Goal: Task Accomplishment & Management: Manage account settings

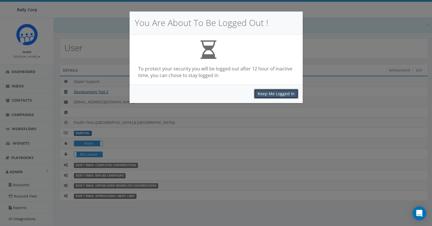
click at [276, 91] on button "Keep Me Logged In" at bounding box center [276, 94] width 44 height 10
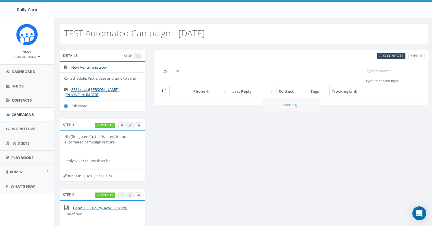
select select
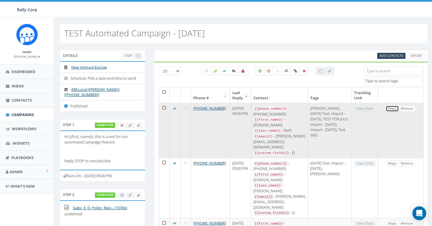
click at [390, 109] on link "Reply" at bounding box center [392, 109] width 13 height 6
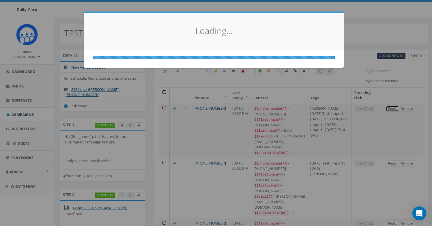
select select
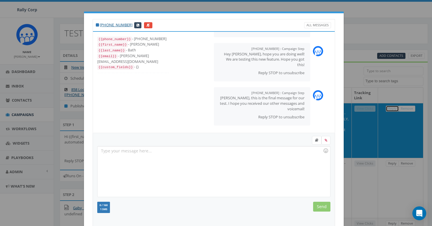
scroll to position [63, 0]
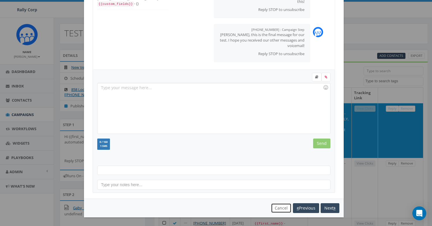
click at [275, 207] on button "Cancel" at bounding box center [281, 208] width 21 height 10
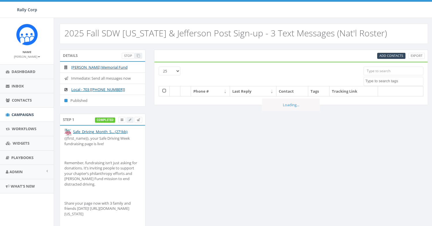
select select
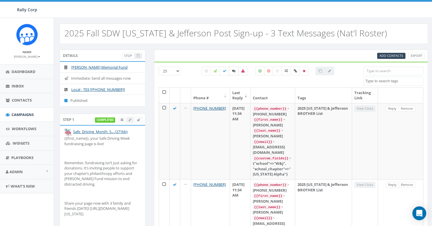
click at [232, 70] on icon at bounding box center [233, 70] width 3 height 3
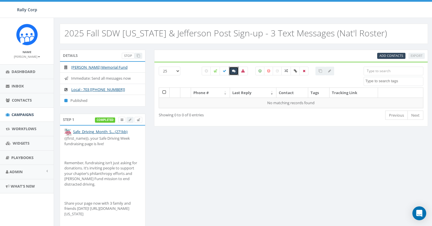
click at [233, 70] on icon at bounding box center [233, 70] width 3 height 3
checkbox input "false"
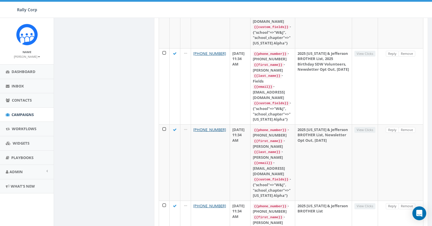
scroll to position [612, 0]
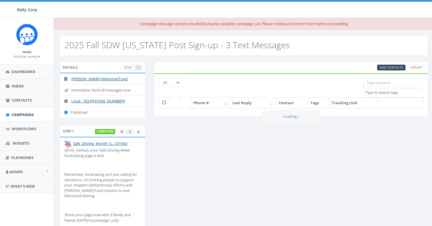
select select
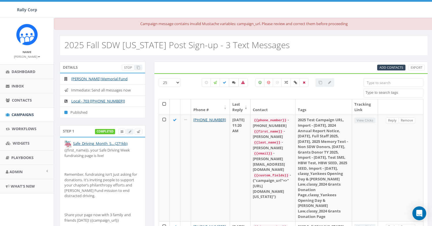
click at [233, 85] on label at bounding box center [234, 82] width 10 height 9
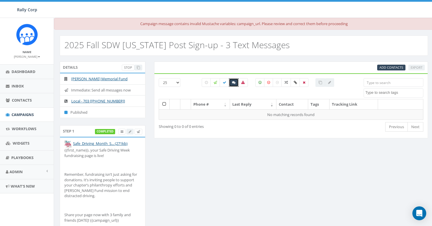
click at [235, 84] on label at bounding box center [234, 82] width 10 height 9
checkbox input "false"
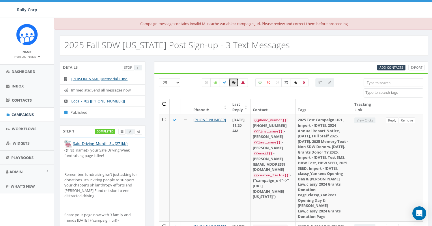
click at [295, 86] on label at bounding box center [296, 82] width 10 height 9
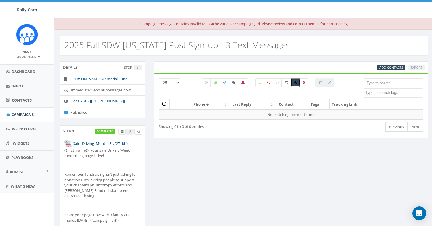
click at [295, 86] on label at bounding box center [296, 82] width 10 height 9
checkbox input "false"
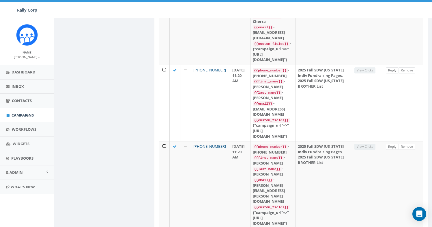
scroll to position [965, 0]
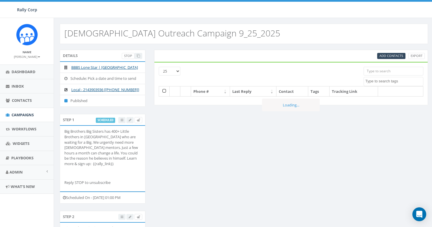
select select
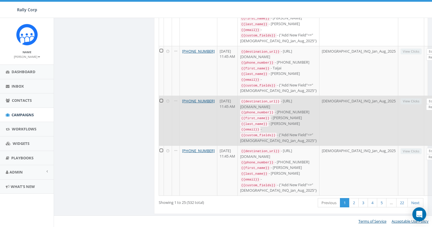
scroll to position [1244, 0]
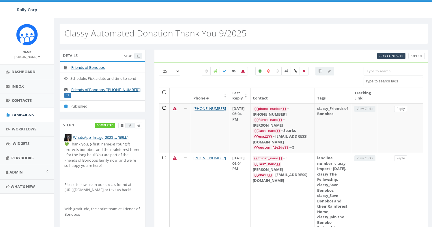
select select
click at [29, 118] on link "Campaigns" at bounding box center [27, 115] width 54 height 14
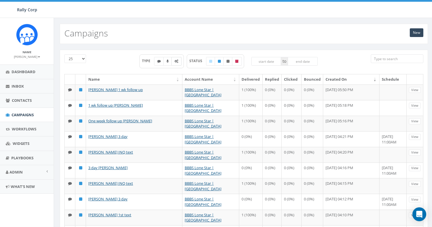
click at [173, 61] on label at bounding box center [177, 61] width 10 height 9
checkbox input "true"
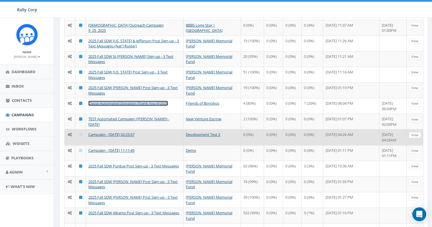
scroll to position [35, 0]
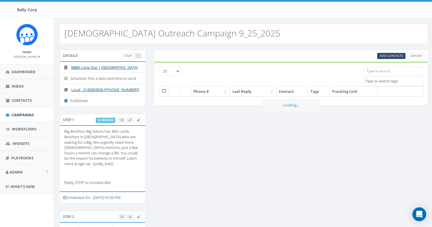
select select
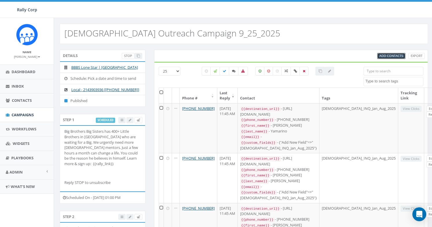
click at [389, 57] on span "Add Contacts" at bounding box center [392, 55] width 24 height 4
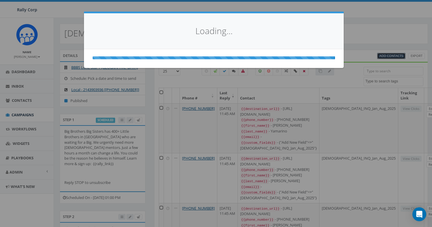
select select
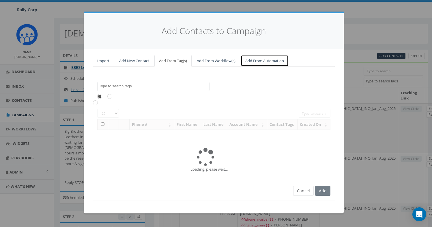
click at [274, 60] on link "Add From Automation" at bounding box center [265, 61] width 48 height 12
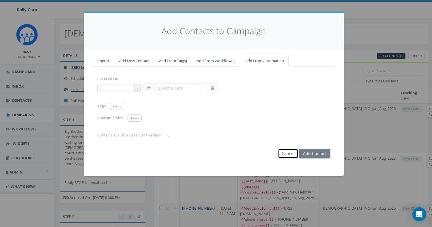
click at [284, 156] on button "Cancel" at bounding box center [288, 153] width 21 height 10
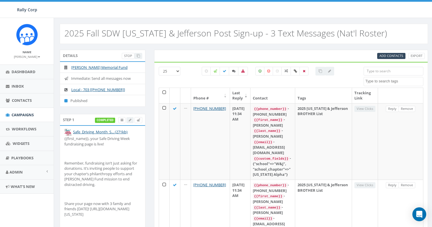
select select
click at [397, 57] on span "Add Contacts" at bounding box center [392, 55] width 24 height 4
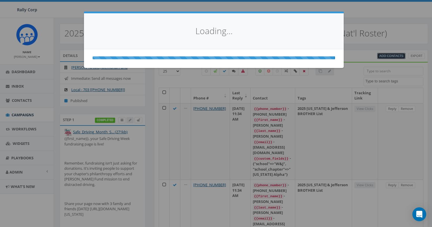
select select
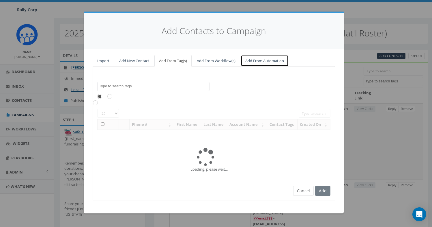
click at [273, 57] on link "Add From Automation" at bounding box center [265, 61] width 48 height 12
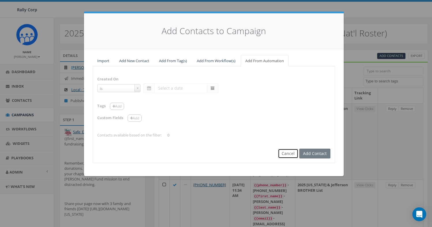
click at [287, 153] on button "Cancel" at bounding box center [288, 153] width 21 height 10
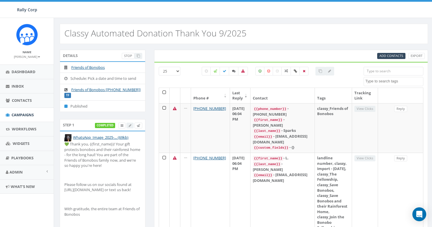
select select
click at [385, 55] on span "Add Contacts" at bounding box center [392, 55] width 24 height 4
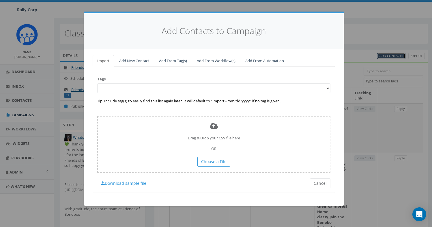
select select "is on or after"
type input "[DATE]"
select select "contains"
select select
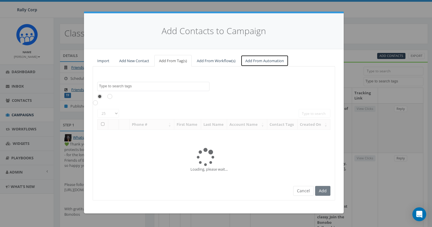
click at [280, 58] on link "Add From Automation" at bounding box center [265, 61] width 48 height 12
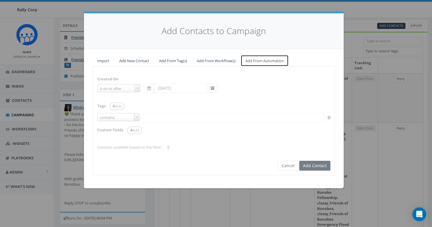
scroll to position [31, 0]
click at [285, 169] on button "Cancel" at bounding box center [288, 166] width 21 height 10
